Goal: Task Accomplishment & Management: Manage account settings

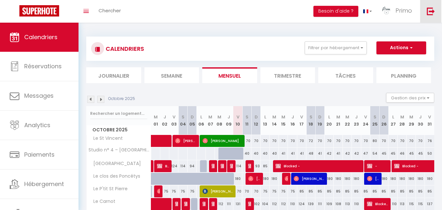
click at [425, 14] on link at bounding box center [430, 11] width 21 height 23
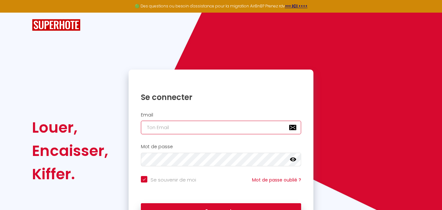
click at [195, 125] on input "email" at bounding box center [221, 127] width 160 height 14
type input "[PERSON_NAME][EMAIL_ADDRESS][DOMAIN_NAME]"
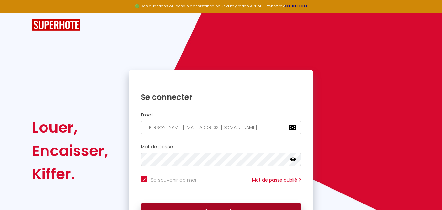
click at [211, 205] on button "Se connecter" at bounding box center [221, 211] width 160 height 16
checkbox input "true"
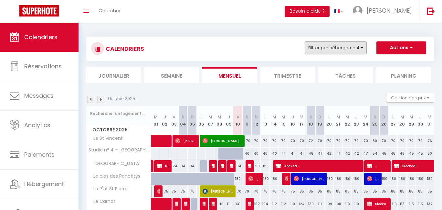
click at [349, 46] on button "Filtrer par hébergement" at bounding box center [335, 47] width 62 height 13
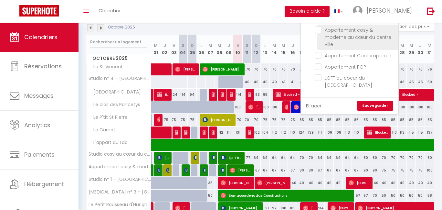
scroll to position [361, 0]
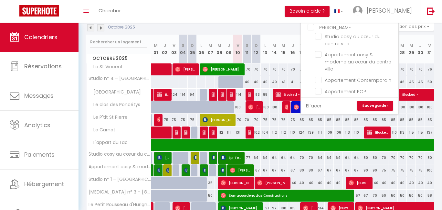
click at [328, 30] on input "[PERSON_NAME]" at bounding box center [355, 27] width 97 height 6
checkbox input "true"
checkbox input "false"
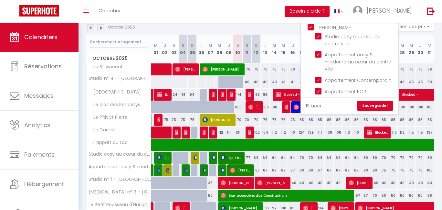
checkbox input "false"
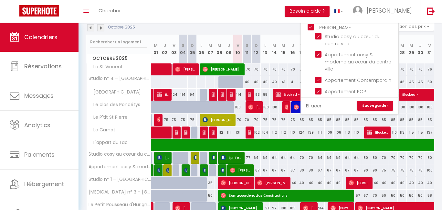
checkbox input "false"
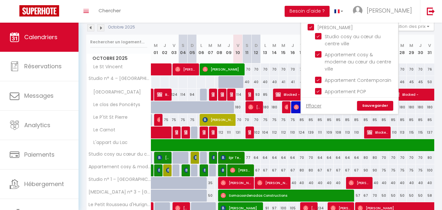
checkbox input "false"
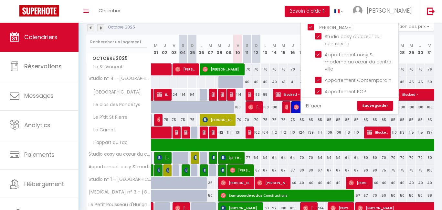
checkbox input "false"
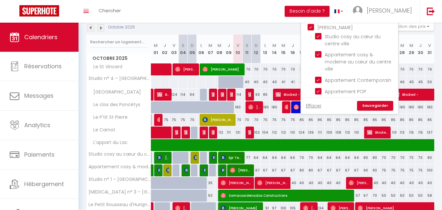
checkbox input "false"
checkbox input "true"
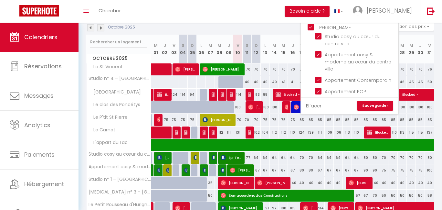
checkbox input "true"
checkbox input "false"
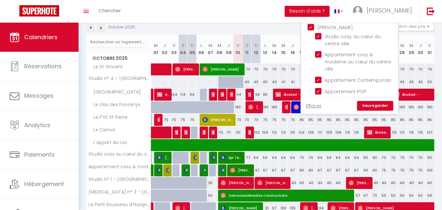
checkbox input "false"
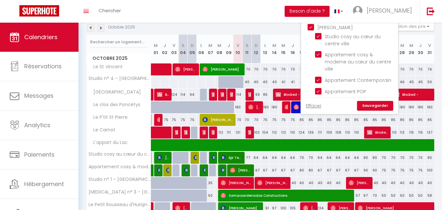
checkbox input "false"
click at [381, 103] on link "Sauvegarder" at bounding box center [375, 106] width 36 height 10
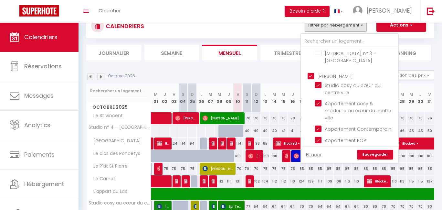
select select
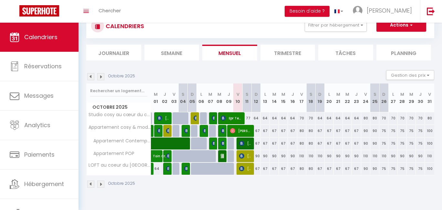
click at [250, 154] on span "[PERSON_NAME]" at bounding box center [245, 155] width 12 height 12
select select "OK"
select select "KO"
select select "0"
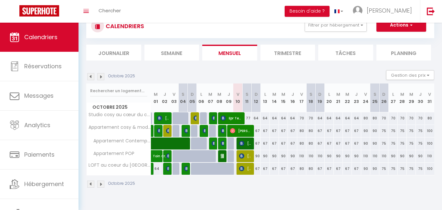
select select "1"
select select
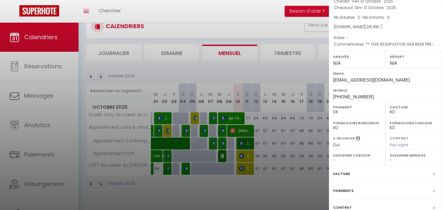
scroll to position [89, 0]
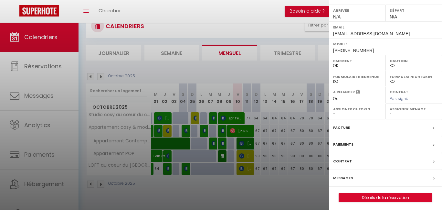
click at [394, 68] on div "Caution OK KO" at bounding box center [413, 63] width 57 height 16
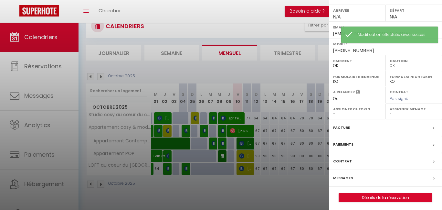
click at [250, 170] on div at bounding box center [221, 105] width 442 height 210
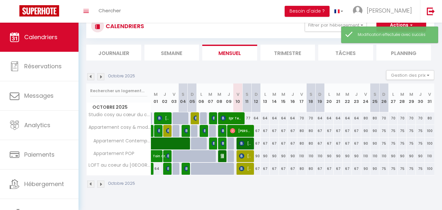
click at [250, 170] on span "[PERSON_NAME]" at bounding box center [245, 168] width 12 height 12
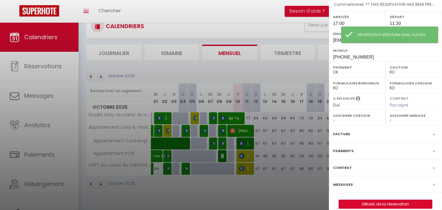
click at [400, 64] on label "Caution" at bounding box center [413, 67] width 48 height 6
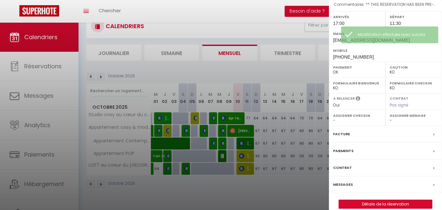
select select "OK"
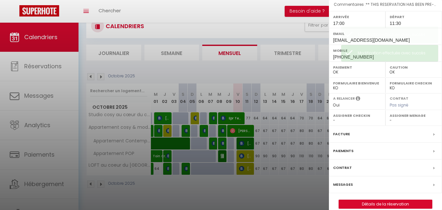
click at [301, 193] on div at bounding box center [221, 105] width 442 height 210
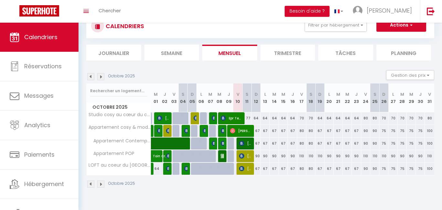
scroll to position [0, 0]
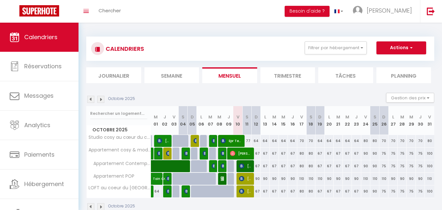
click at [201, 0] on div "Toggle menubar Chercher BUTTON Besoin d'aide ? [PERSON_NAME] Paramètres" at bounding box center [242, 11] width 390 height 23
click at [362, 49] on button "Filtrer par hébergement" at bounding box center [335, 47] width 62 height 13
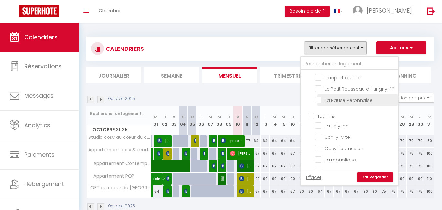
scroll to position [90, 0]
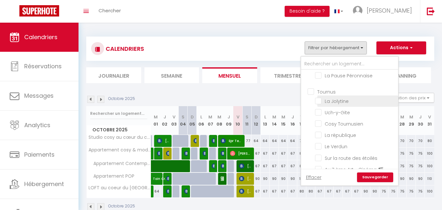
click at [326, 104] on input "La Jolytine" at bounding box center [355, 100] width 81 height 6
checkbox input "true"
checkbox input "false"
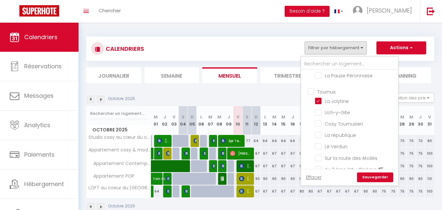
checkbox input "false"
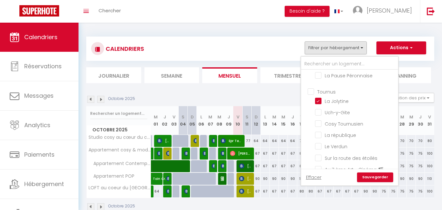
checkbox input "false"
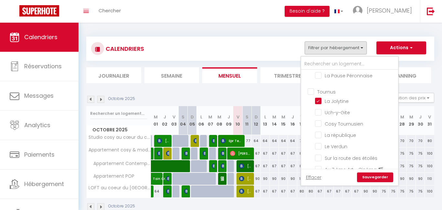
checkbox input "false"
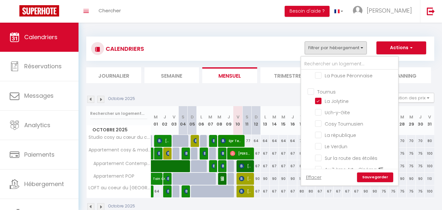
checkbox input "false"
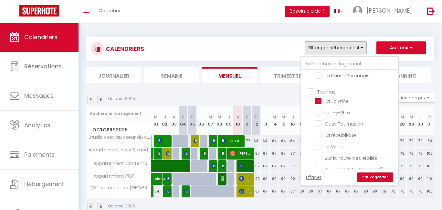
checkbox input "false"
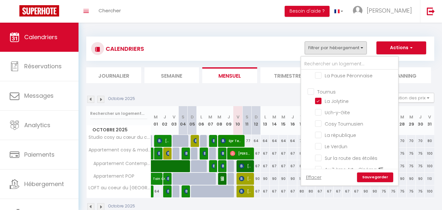
checkbox input "false"
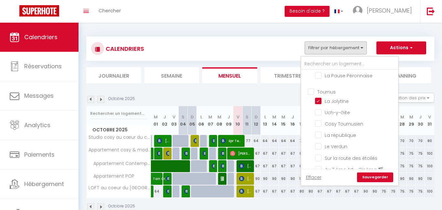
click at [374, 175] on link "Sauvegarder" at bounding box center [375, 177] width 36 height 10
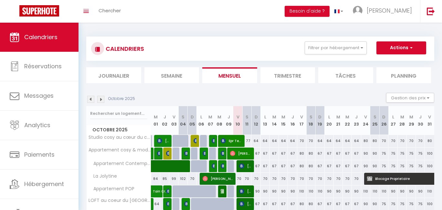
scroll to position [27, 0]
